Goal: Information Seeking & Learning: Learn about a topic

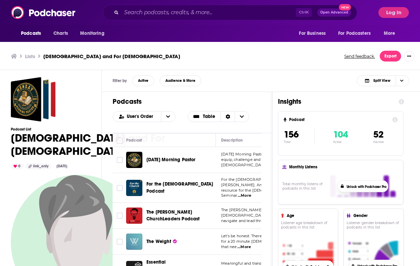
click at [259, 51] on div "Lists Apologetics and For Pastors Send feedback. Export" at bounding box center [210, 56] width 398 height 11
click at [170, 14] on input "Search podcasts, credits, & more..." at bounding box center [208, 12] width 174 height 11
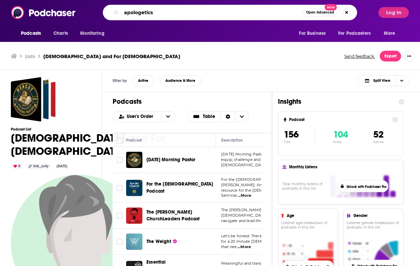
type input "apologetics"
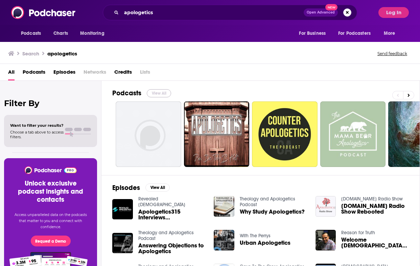
click at [157, 93] on button "View All" at bounding box center [159, 93] width 24 height 8
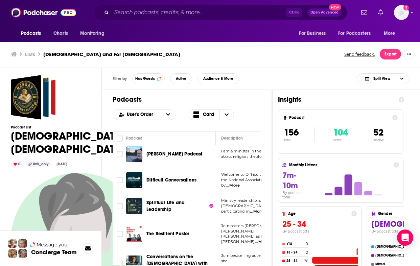
click at [341, 77] on div "Filter by Has Guests Active Audience & More Split View" at bounding box center [261, 79] width 318 height 22
click at [245, 56] on ul "Lists Apologetics and For [DEMOGRAPHIC_DATA]" at bounding box center [174, 54] width 326 height 6
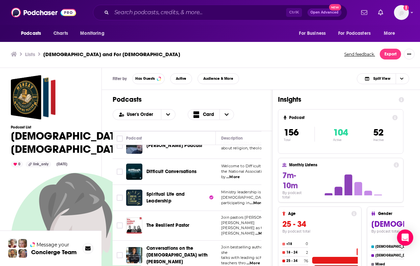
scroll to position [3901, 0]
